Goal: Task Accomplishment & Management: Use online tool/utility

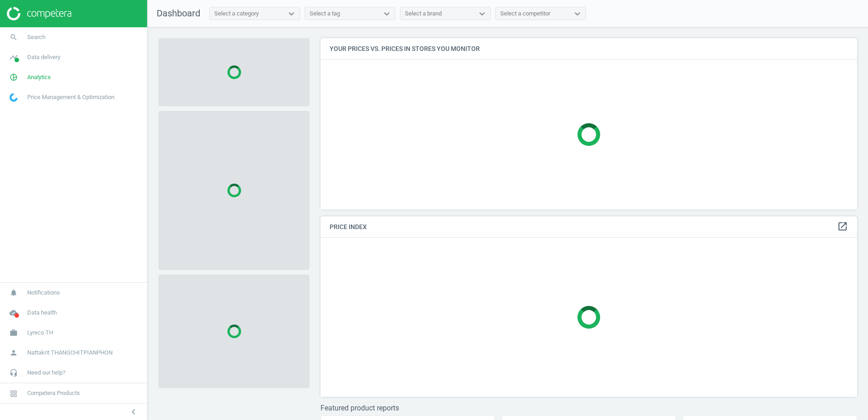
scroll to position [185, 544]
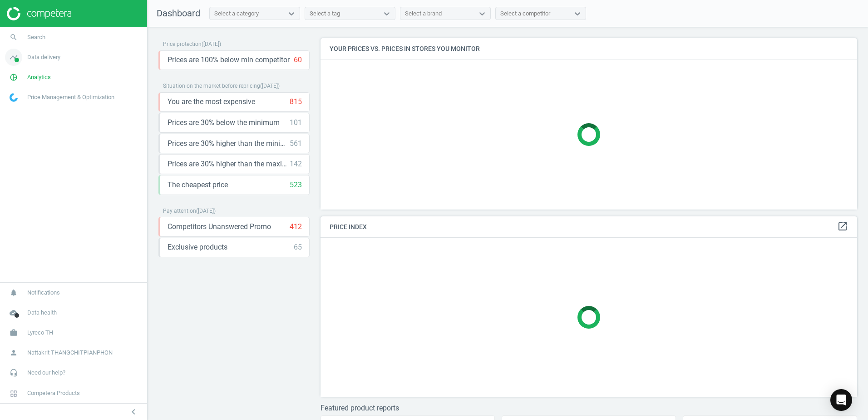
click at [94, 58] on link "timeline Data delivery" at bounding box center [73, 57] width 147 height 20
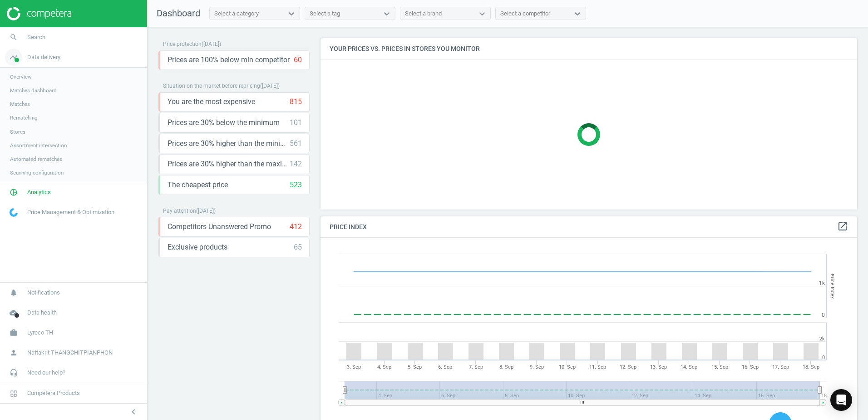
scroll to position [223, 544]
click at [60, 115] on link "Rematching" at bounding box center [73, 118] width 147 height 14
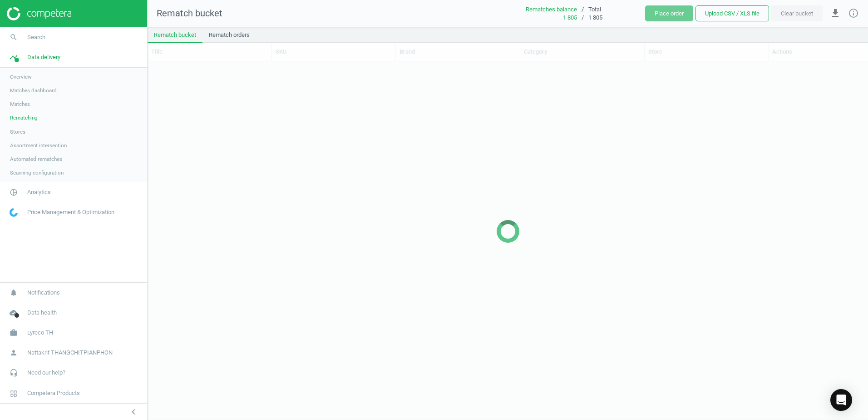
scroll to position [344, 714]
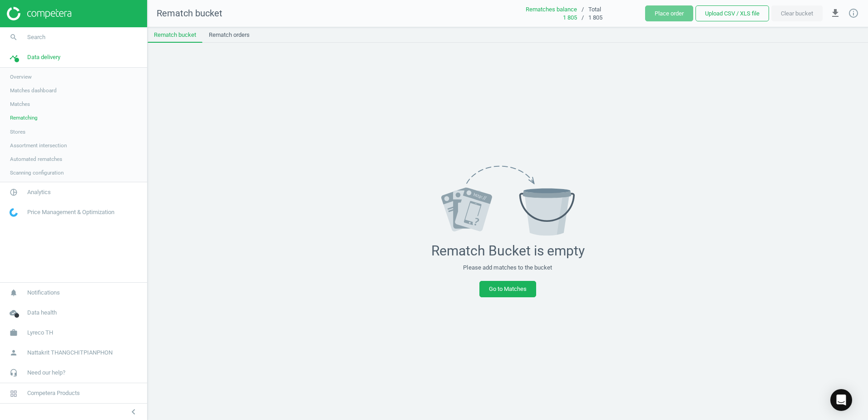
click at [27, 128] on link "Stores" at bounding box center [73, 132] width 147 height 14
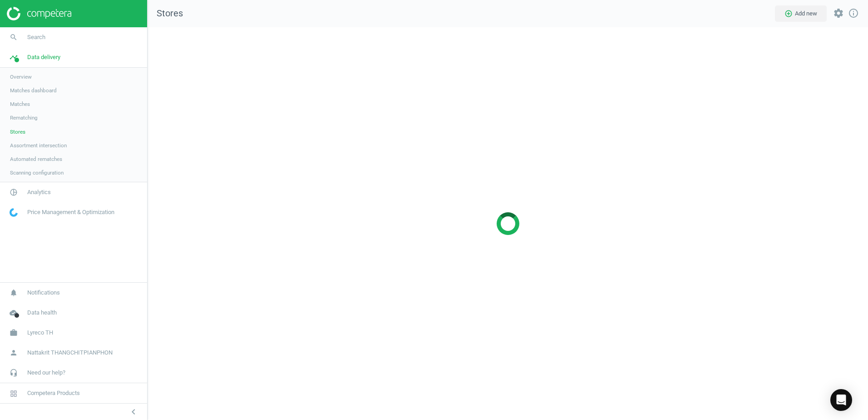
scroll to position [406, 735]
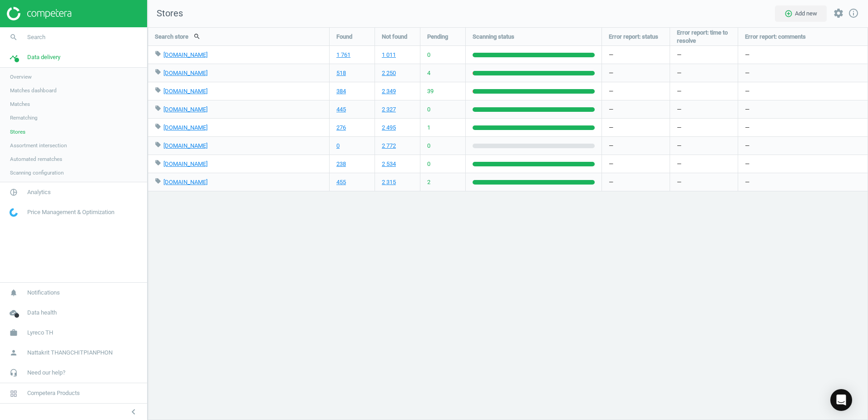
click at [72, 105] on link "Matches" at bounding box center [73, 104] width 147 height 14
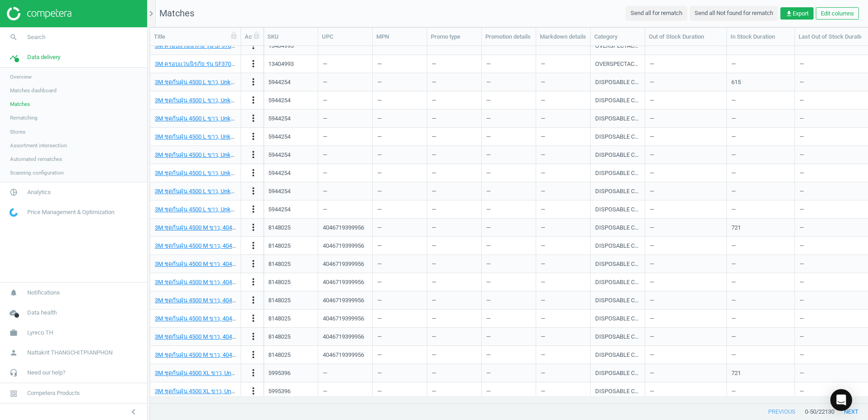
scroll to position [559, 0]
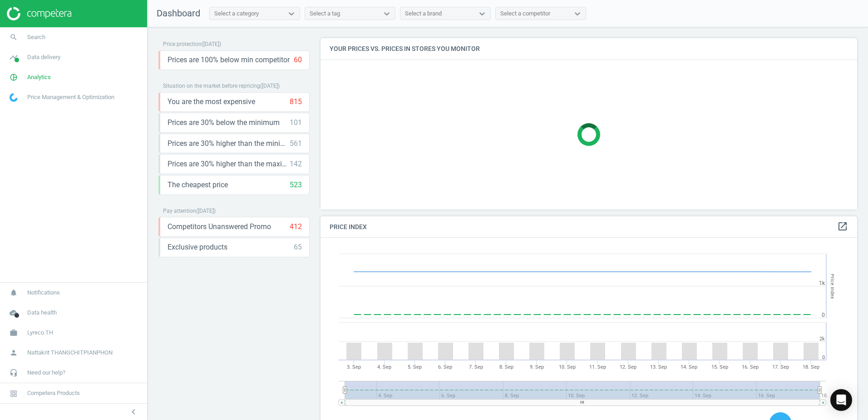
scroll to position [223, 544]
click at [110, 31] on link "search Search" at bounding box center [73, 37] width 147 height 20
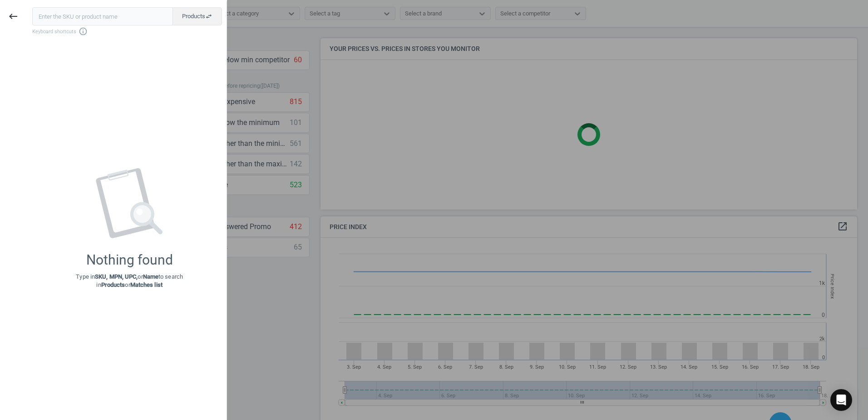
click at [105, 20] on input "text" at bounding box center [102, 16] width 141 height 18
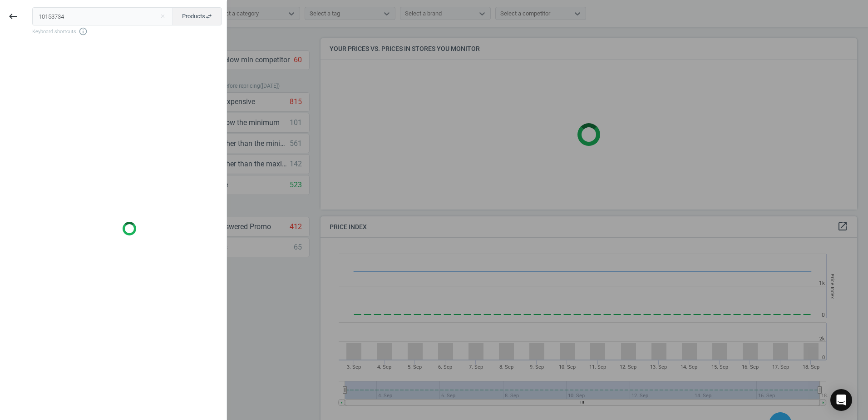
type input "10153734"
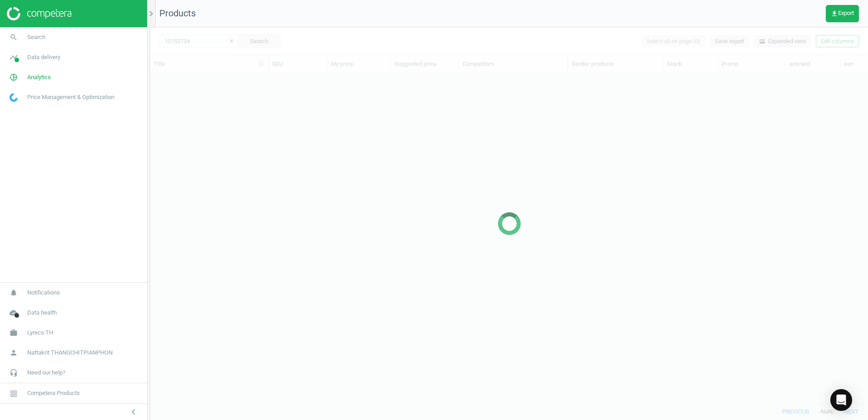
scroll to position [316, 711]
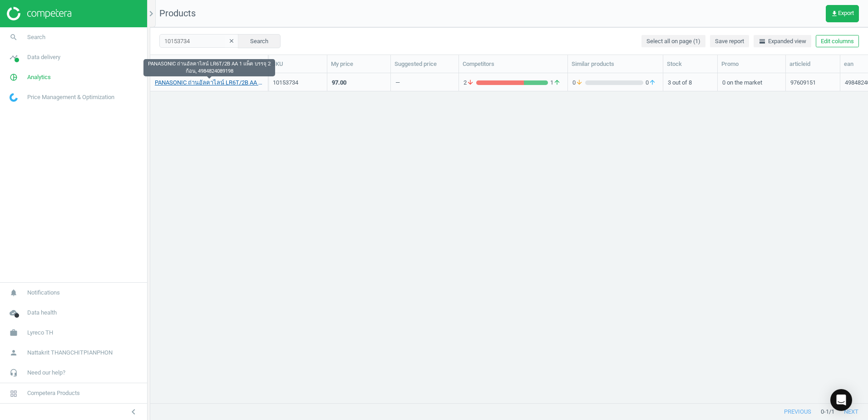
click at [261, 84] on link "PANASONIC ถ่านอัลคาไลน์ LR6T/2B AA 1 แพ็ค บรรจุ 2 ก้อน, 4984824089198" at bounding box center [209, 83] width 109 height 8
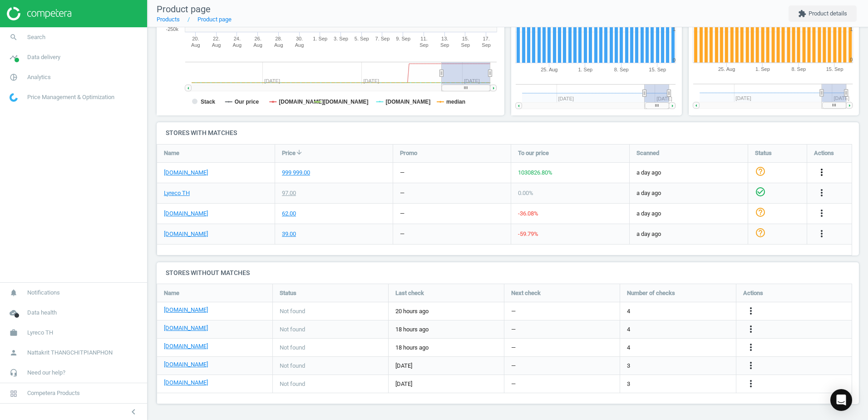
click at [820, 169] on icon "more_vert" at bounding box center [822, 172] width 11 height 11
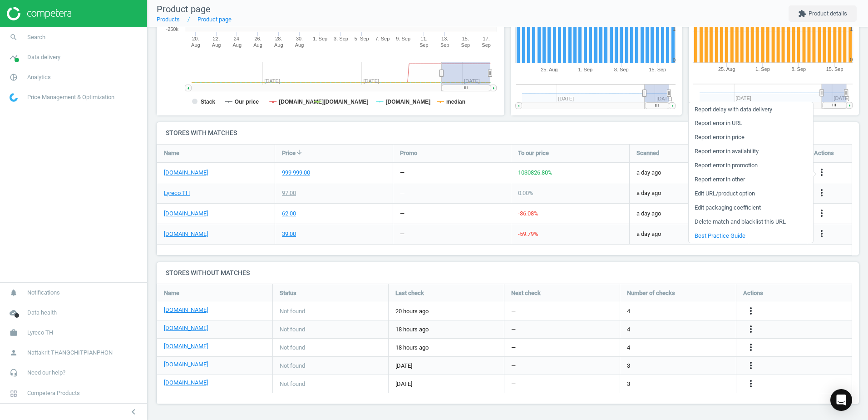
click at [757, 190] on link "Edit URL/product option" at bounding box center [751, 194] width 124 height 14
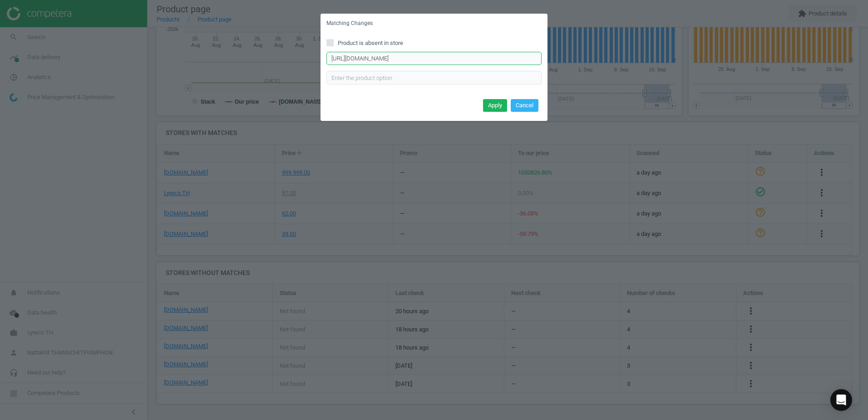
click at [449, 57] on input "https://www.ofm.co.th/product/%E0%B8%96%E0%B9%88%E0%B8%B2%E0%B8%99%E0%B8%AD%E0%…" at bounding box center [434, 59] width 215 height 14
paste input "panasonic-%E0%B8%96%E0%B9%88%E0%B8%B2%E0%B8%99%E0%B8%AD%E0%B8%B1%E0%B8%A5%E0%B8…"
type input "https://www.ofm.co.th/product/panasonic-%E0%B8%96%E0%B9%88%E0%B8%B2%E0%B8%99%E0…"
click at [502, 106] on button "Apply" at bounding box center [495, 105] width 24 height 13
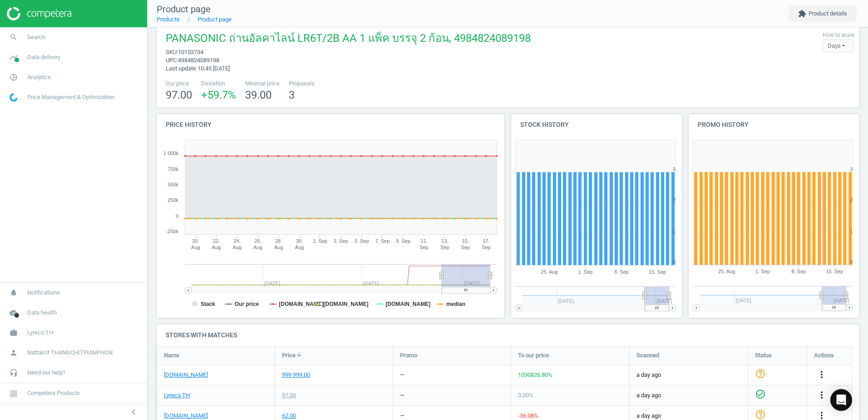
scroll to position [0, 0]
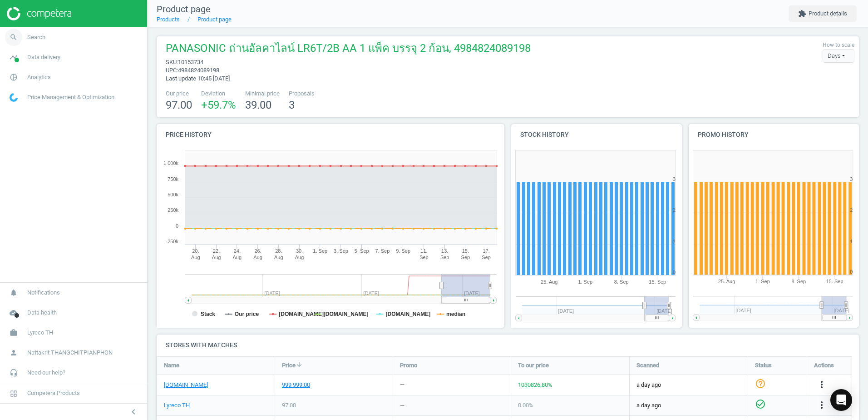
click at [34, 39] on span "Search" at bounding box center [36, 37] width 18 height 8
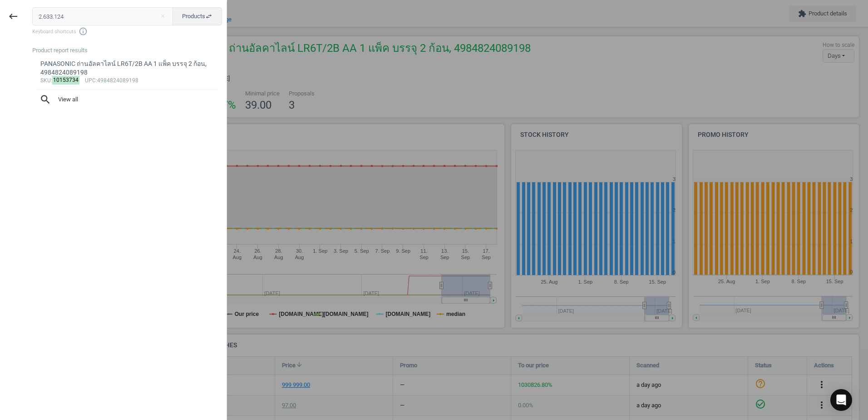
type input "2.633.124"
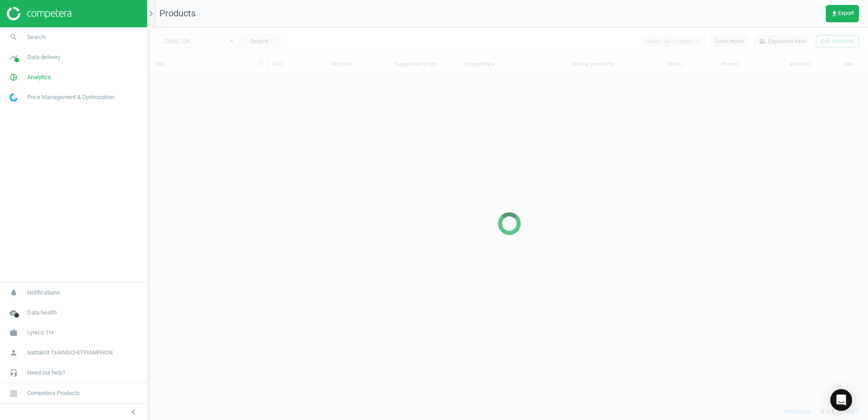
scroll to position [316, 711]
click at [320, 230] on div at bounding box center [509, 223] width 718 height 392
click at [19, 38] on icon "search" at bounding box center [13, 37] width 17 height 17
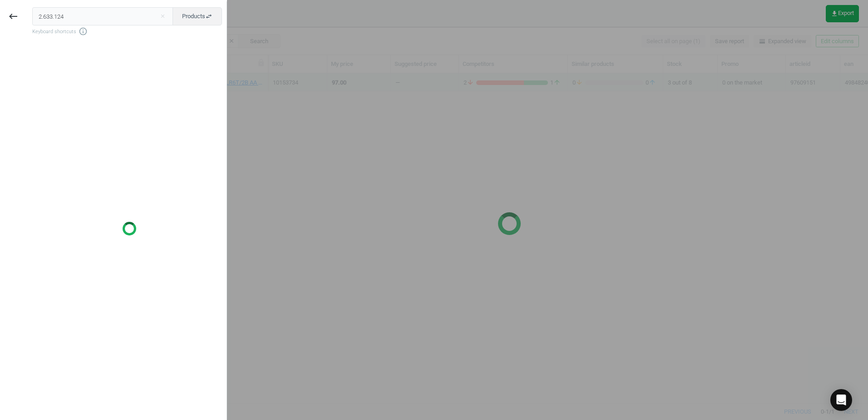
click at [54, 20] on input "2.633.124" at bounding box center [102, 16] width 141 height 18
click at [42, 16] on input "2.633124" at bounding box center [102, 16] width 141 height 18
type input "2633124"
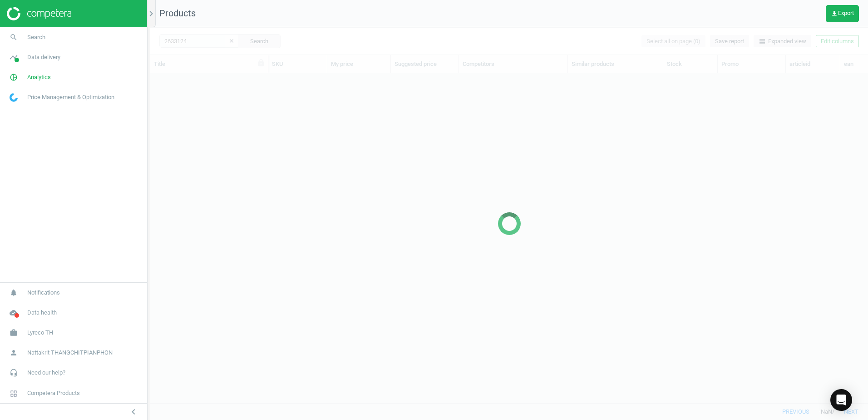
scroll to position [316, 711]
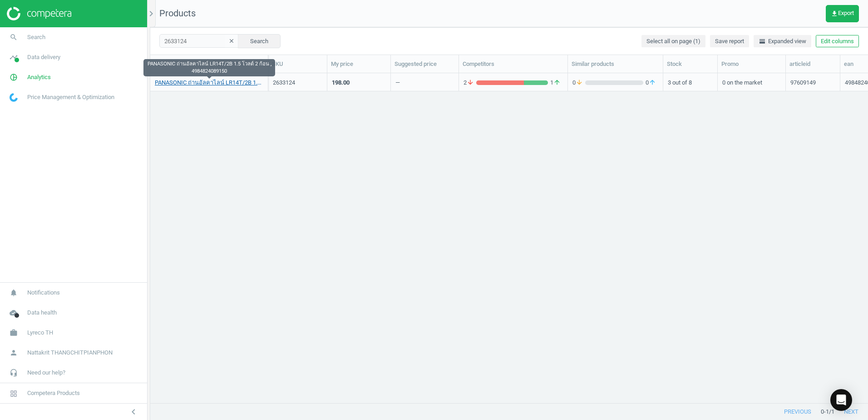
click at [230, 84] on link "PANASONIC ถ่านอัลคาไลน์ LR14T/2B 1.5 โวลต์ 2 ก้อน , 4984824089150" at bounding box center [209, 83] width 109 height 8
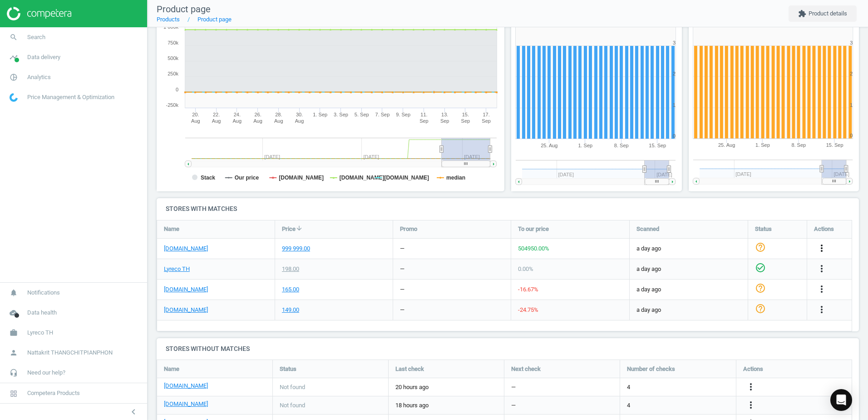
click at [824, 243] on icon "more_vert" at bounding box center [822, 248] width 11 height 11
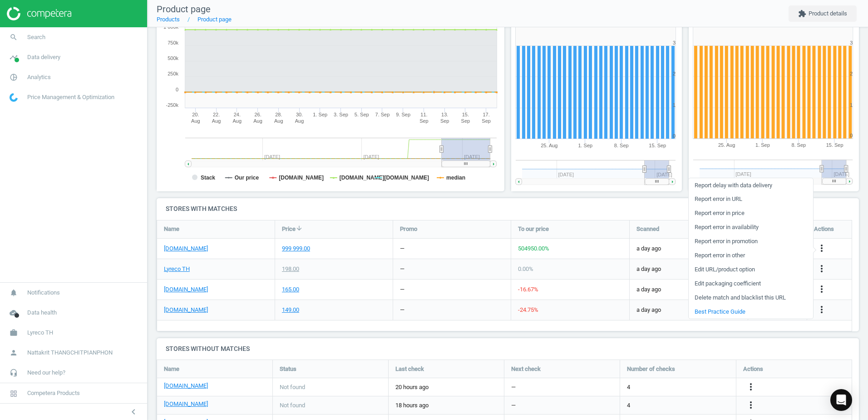
click at [749, 269] on link "Edit URL/product option" at bounding box center [751, 270] width 124 height 14
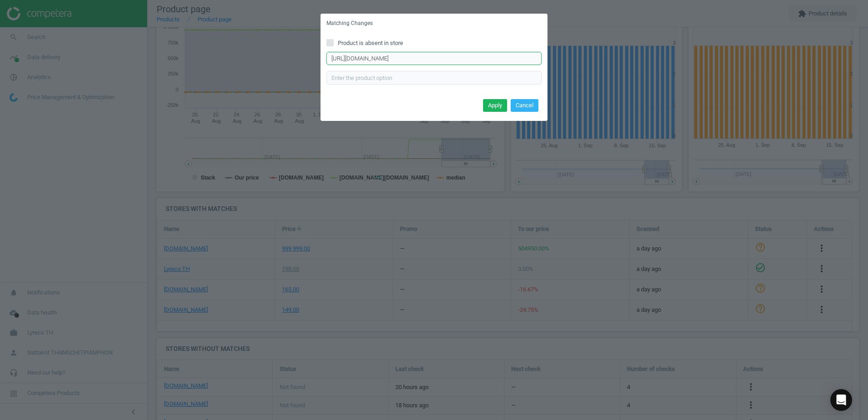
click at [488, 64] on input "https://www.ofm.co.th/product/%E0%B8%96%E0%B9%88%E0%B8%B2%E0%B8%99%E0%B8%AD%E0%…" at bounding box center [434, 59] width 215 height 14
paste input "lyreco.com/webshop/THTH/product/view/2633124?language=th_TH&langCountry=THTH&lc…"
type input "https://www.lyreco.com/webshop/THTH/product/view/2633124?language=th_TH&langCou…"
paste input "https://www.ofm.co.th/product/panasonic-%E0%B8%96%E0%B9%88%E0%B8%B2%E0%B8%99%E0…"
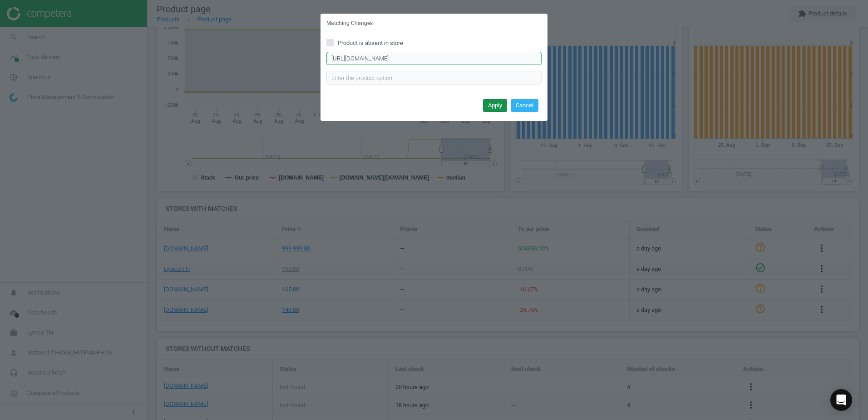
type input "https://www.ofm.co.th/product/panasonic-%E0%B8%96%E0%B9%88%E0%B8%B2%E0%B8%99%E0…"
click at [487, 101] on button "Apply" at bounding box center [495, 105] width 24 height 13
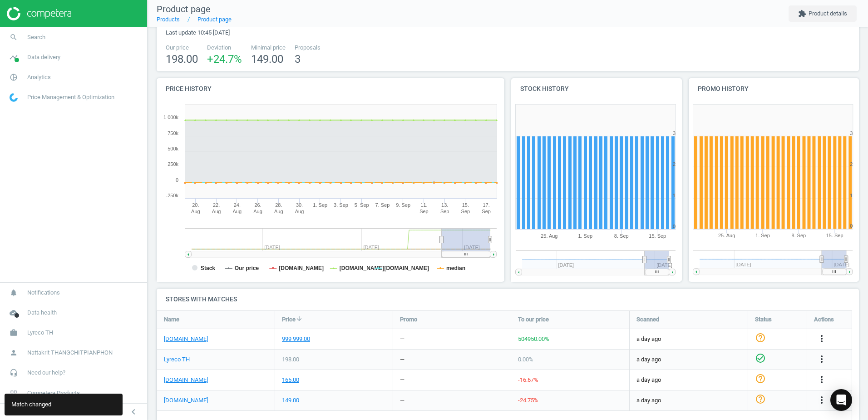
scroll to position [0, 0]
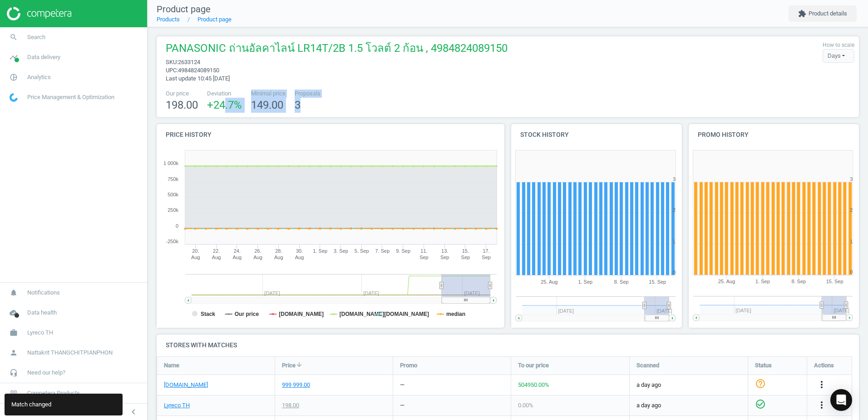
drag, startPoint x: 224, startPoint y: 101, endPoint x: 325, endPoint y: 101, distance: 100.8
click at [325, 101] on div "Our price 198.00 Deviation +24.7 % Minimal price 149.00 Proposals 3" at bounding box center [508, 100] width 694 height 23
drag, startPoint x: 325, startPoint y: 101, endPoint x: 402, endPoint y: 100, distance: 77.2
click at [402, 100] on div "Our price 198.00 Deviation +24.7 % Minimal price 149.00 Proposals 3" at bounding box center [508, 100] width 694 height 23
